Goal: Navigation & Orientation: Find specific page/section

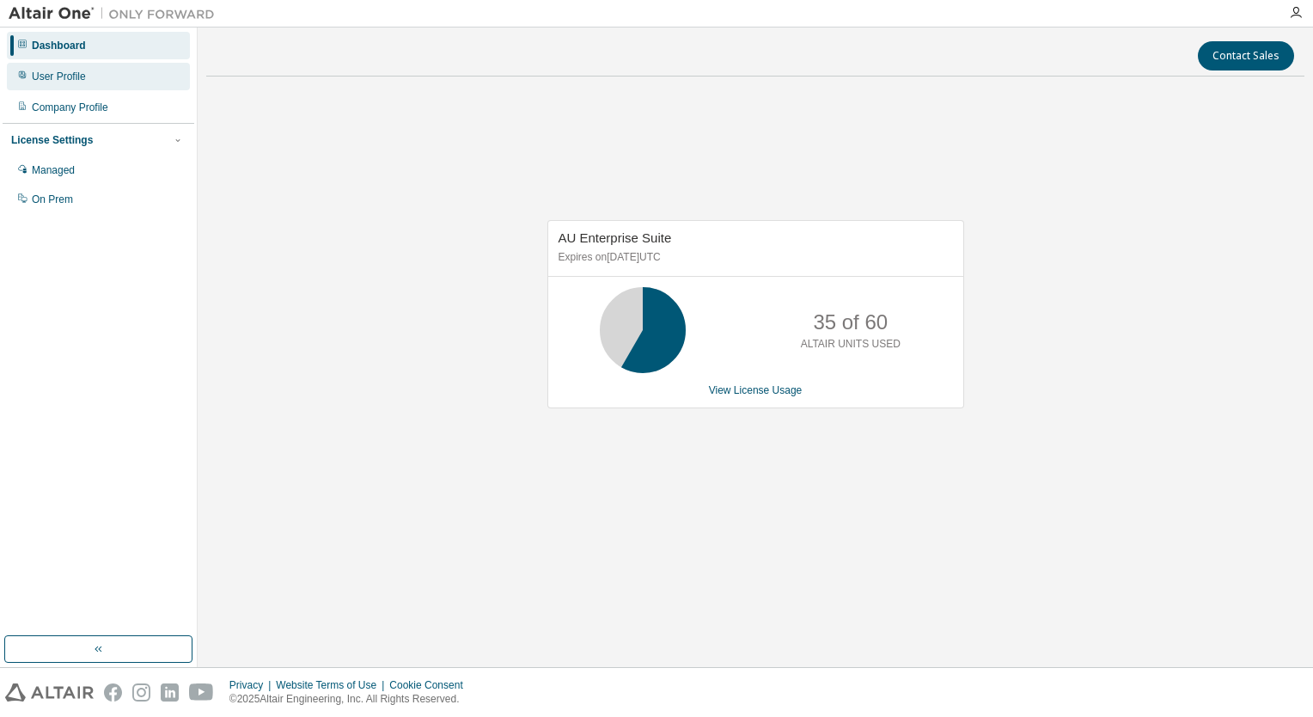
click at [61, 63] on div "User Profile" at bounding box center [98, 76] width 183 height 27
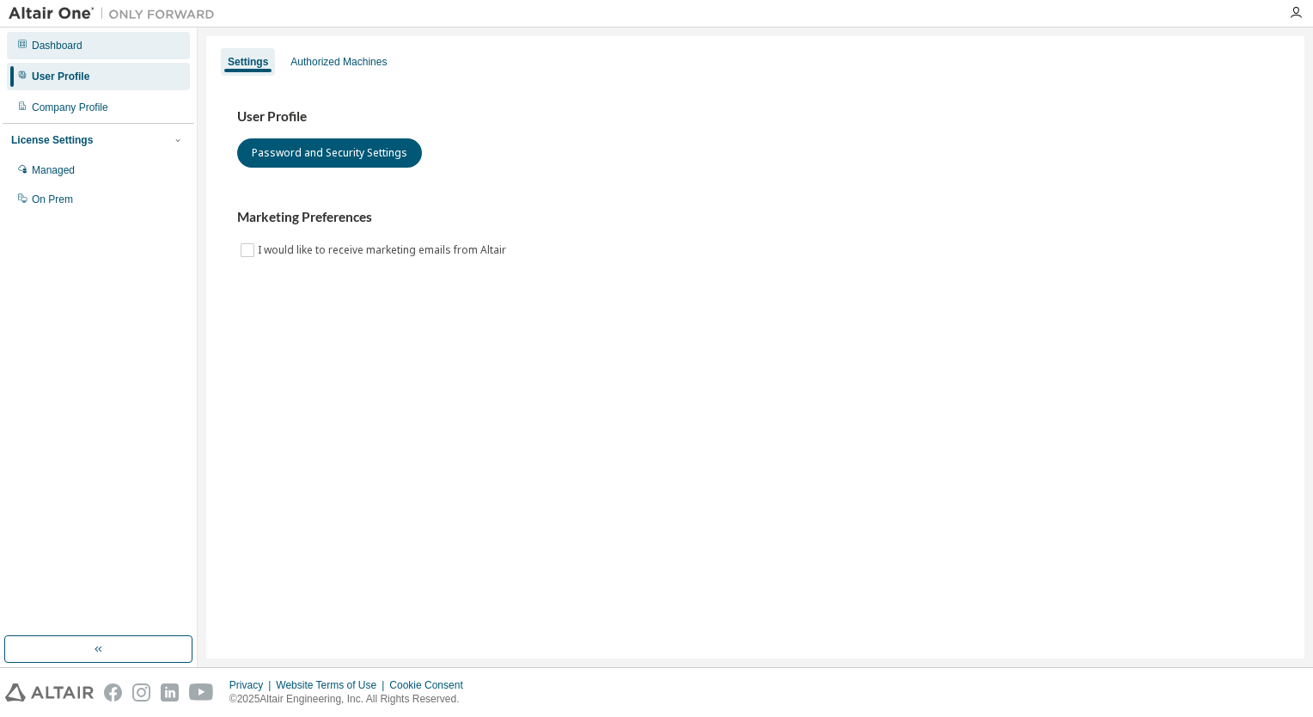
click at [62, 46] on div "Dashboard" at bounding box center [57, 46] width 51 height 14
